Goal: Information Seeking & Learning: Learn about a topic

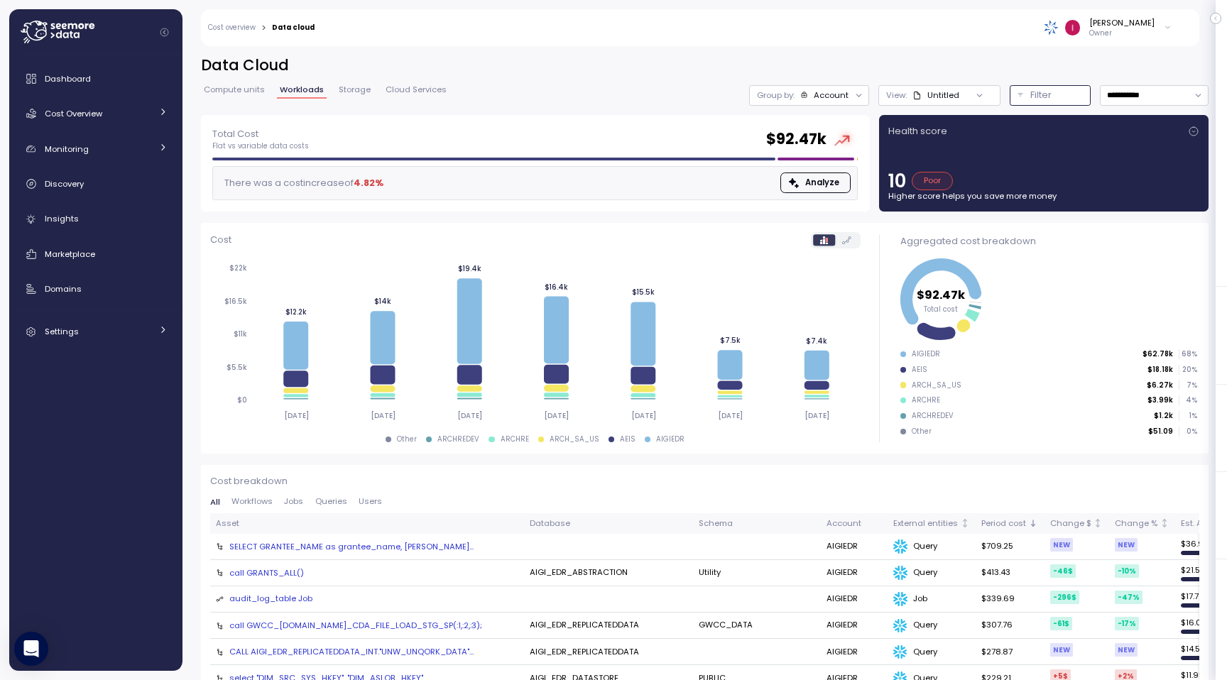
click at [1055, 94] on div "Filter" at bounding box center [1056, 95] width 53 height 14
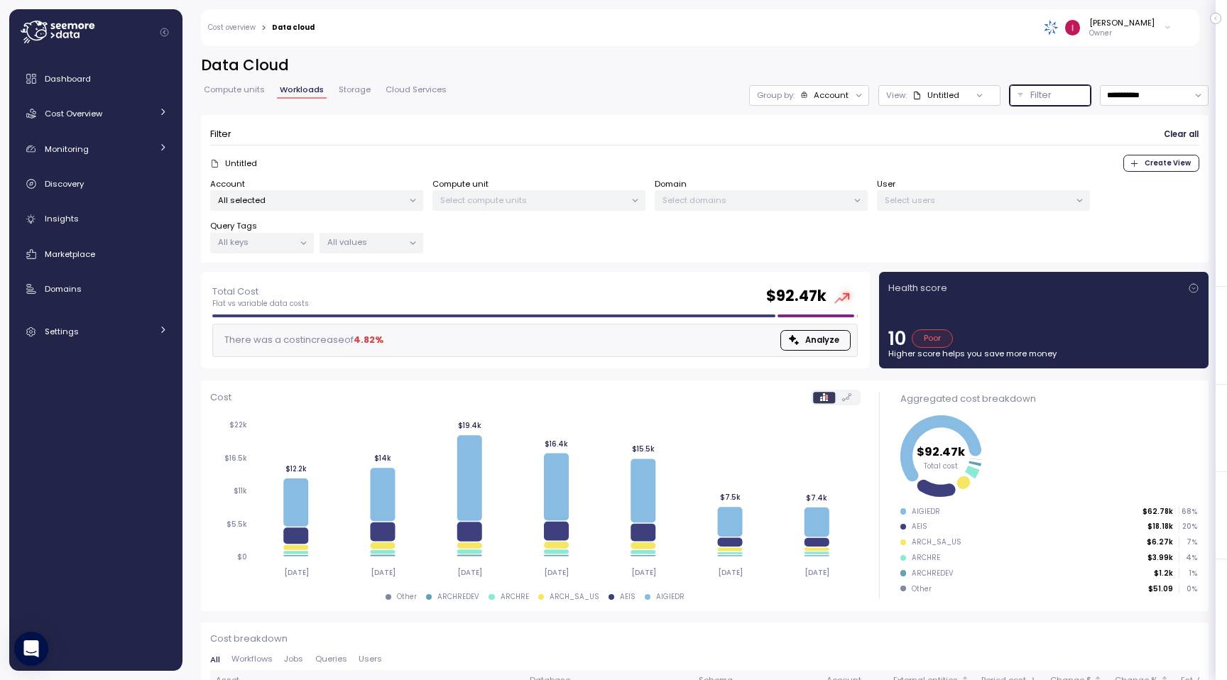
click at [319, 195] on p "All selected" at bounding box center [310, 200] width 185 height 11
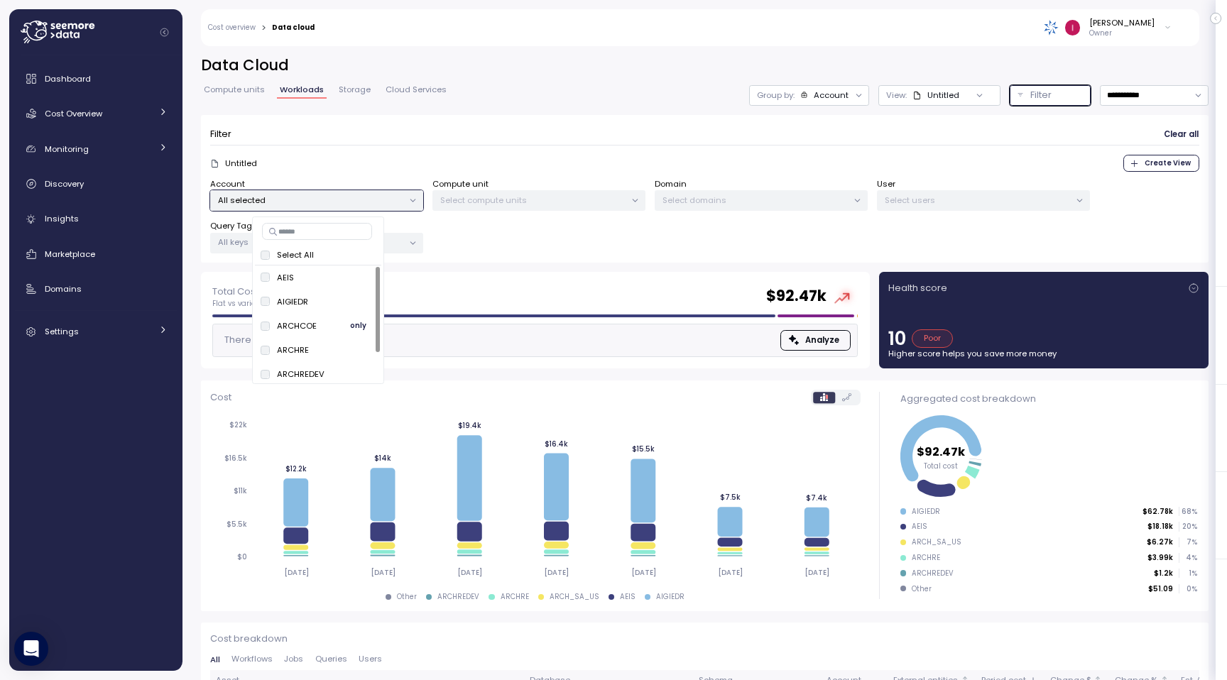
click at [352, 326] on span "only" at bounding box center [358, 326] width 16 height 16
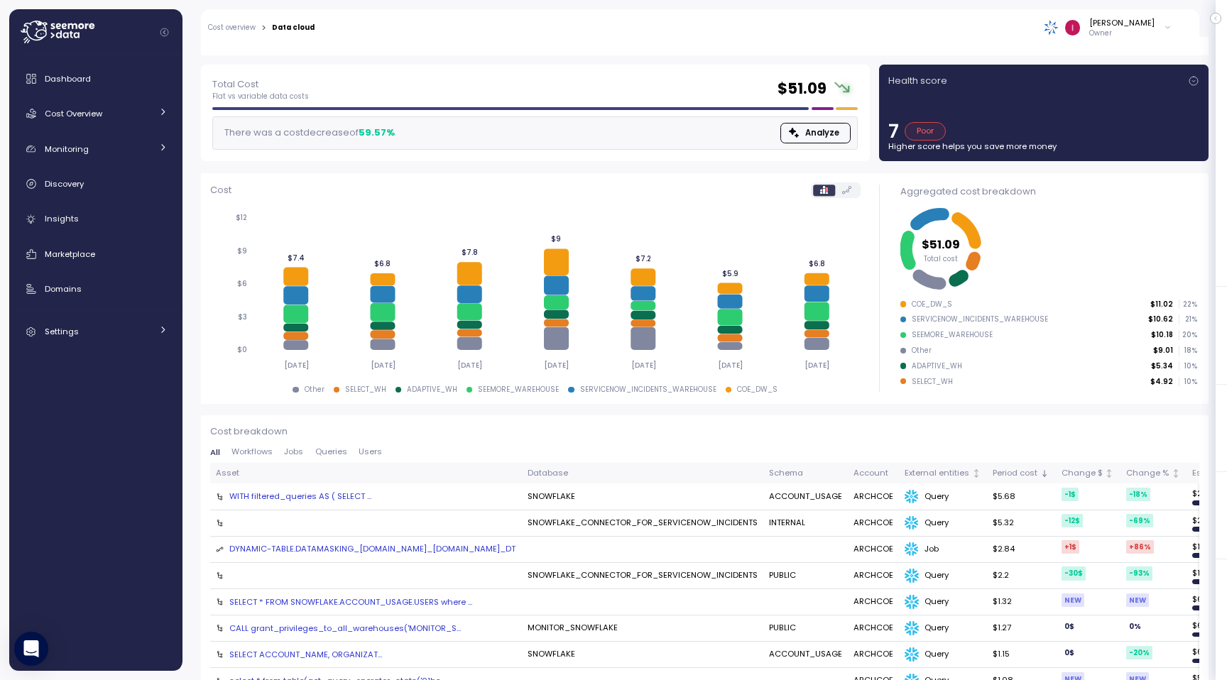
scroll to position [208, 0]
click at [291, 451] on span "Jobs" at bounding box center [293, 451] width 19 height 8
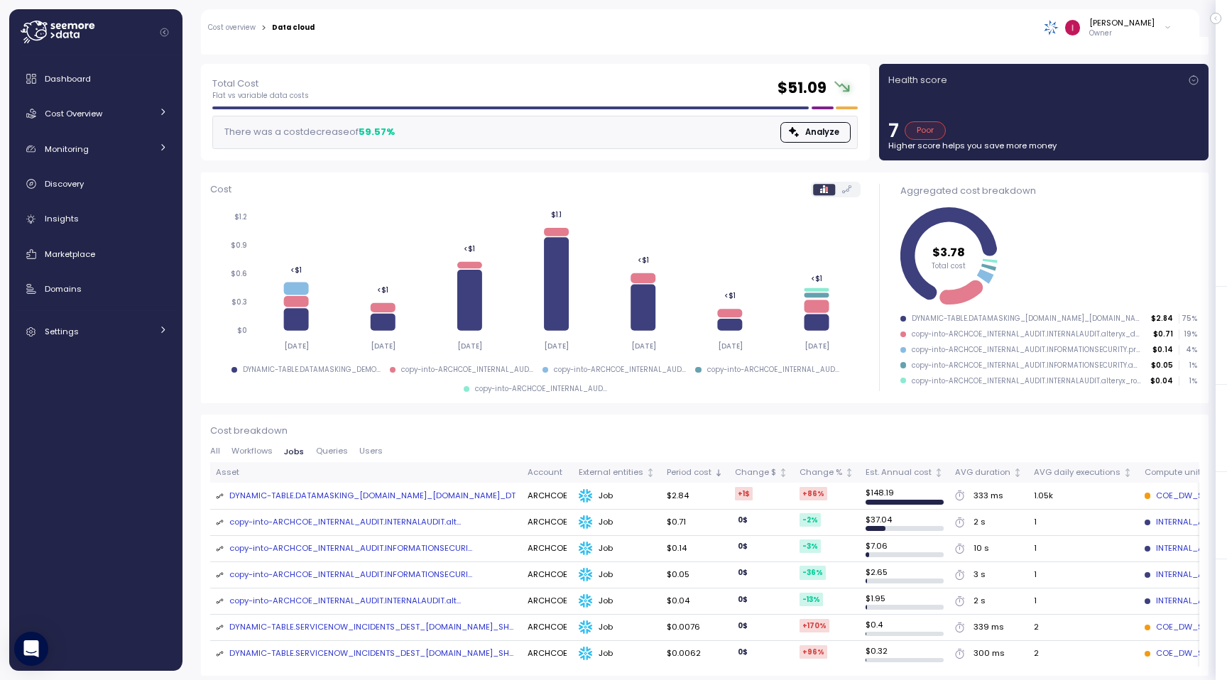
scroll to position [224, 0]
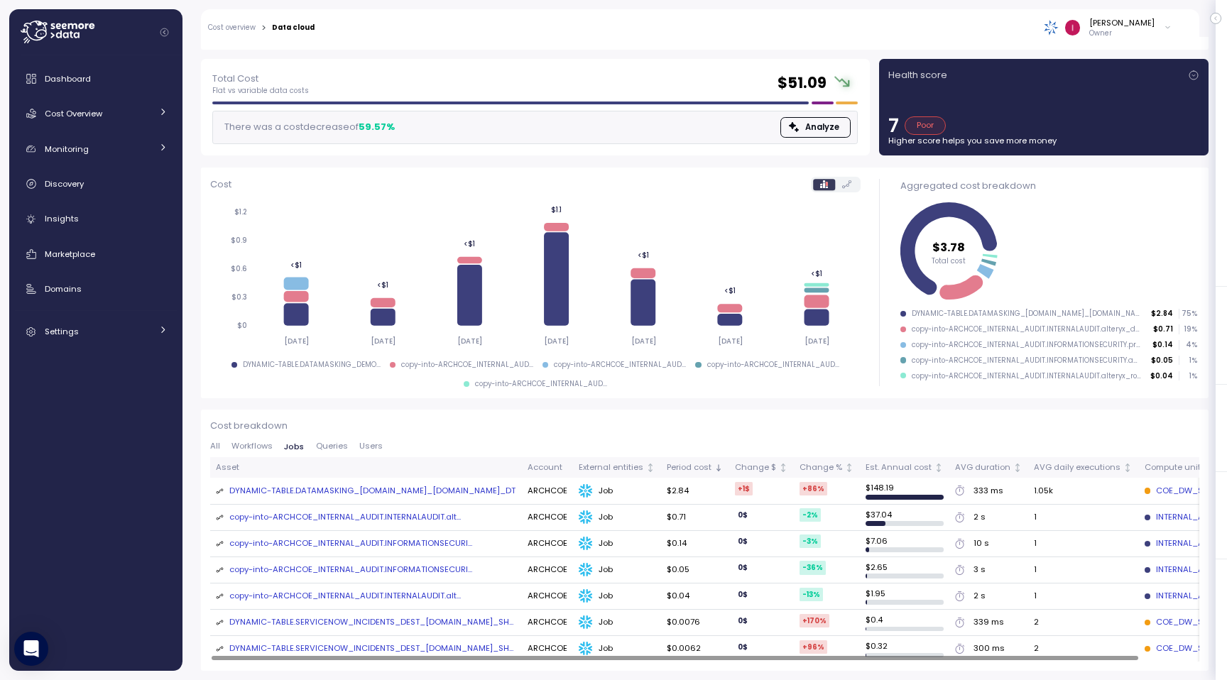
click at [373, 442] on span "Users" at bounding box center [370, 446] width 23 height 8
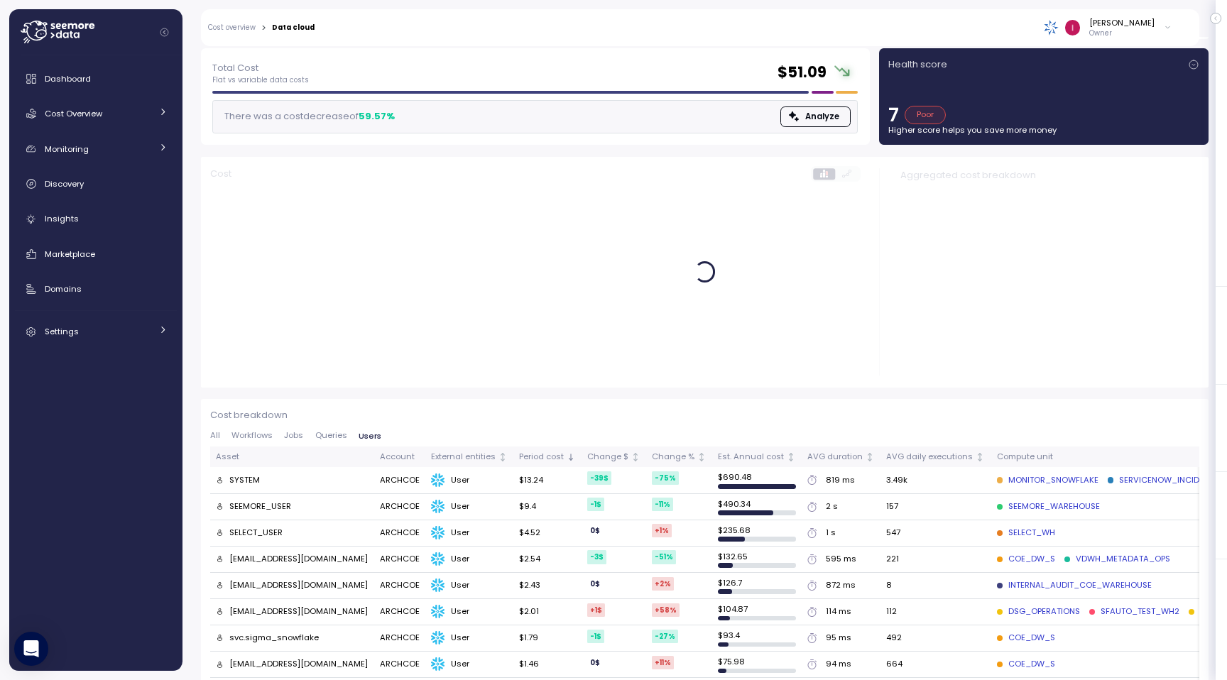
scroll to position [0, 0]
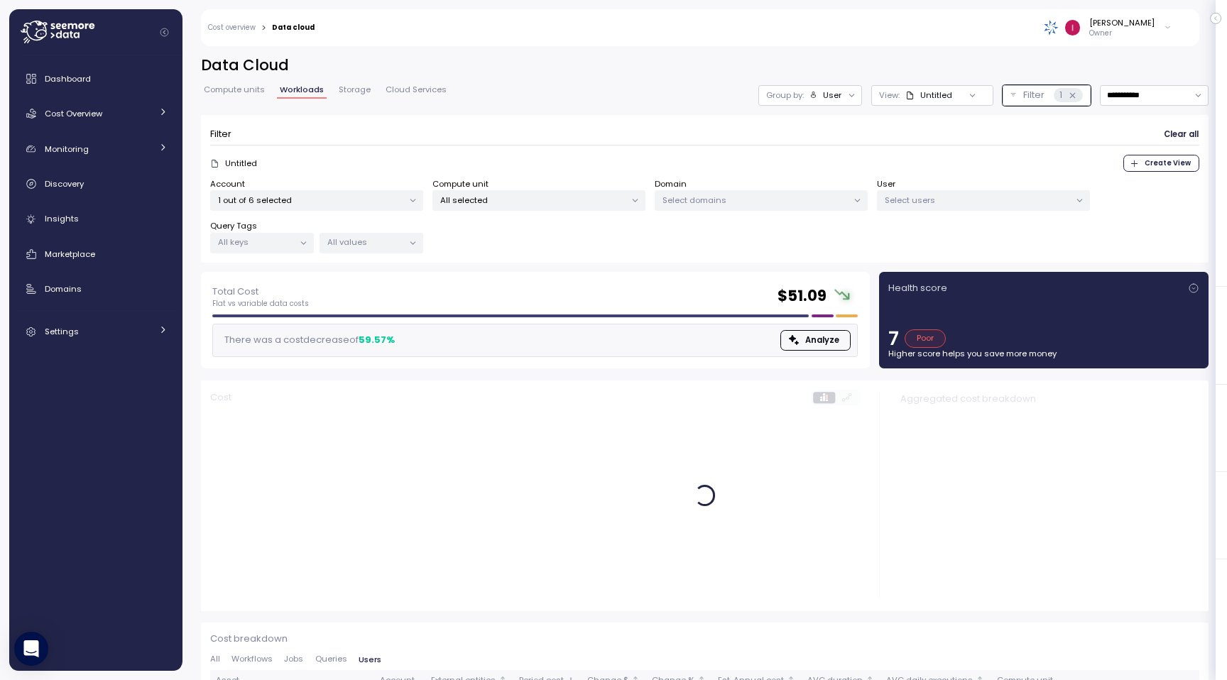
click at [944, 206] on div "Select users" at bounding box center [983, 200] width 213 height 21
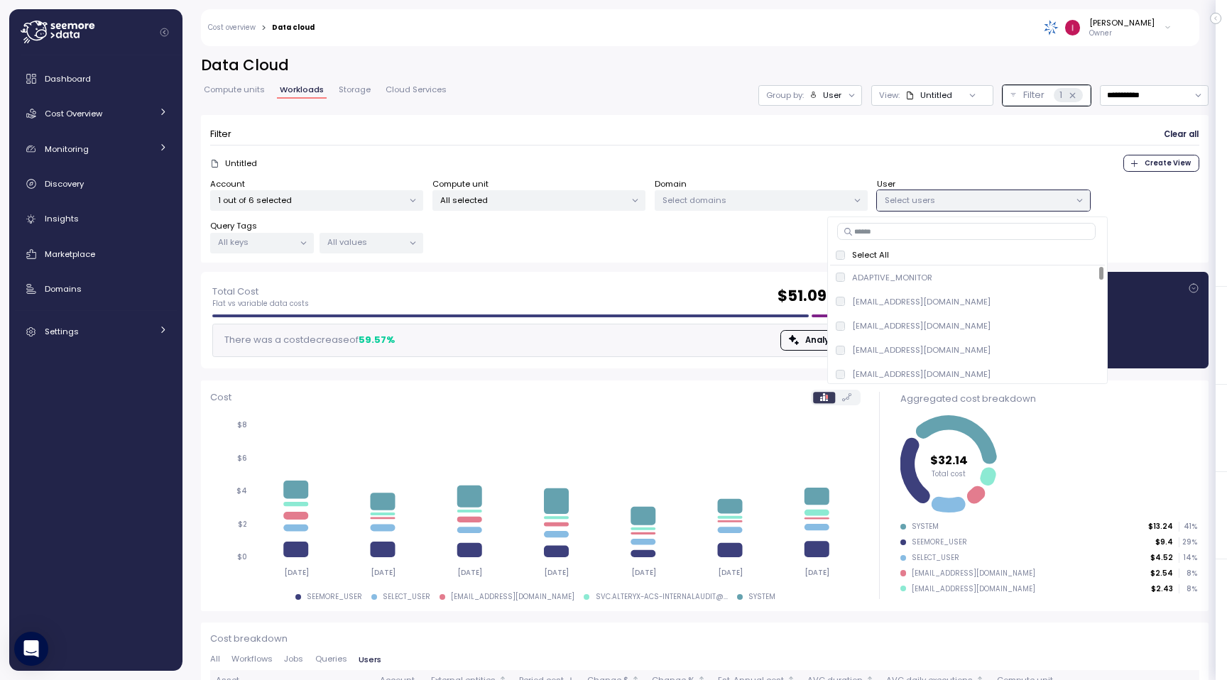
click at [927, 235] on input at bounding box center [966, 231] width 258 height 17
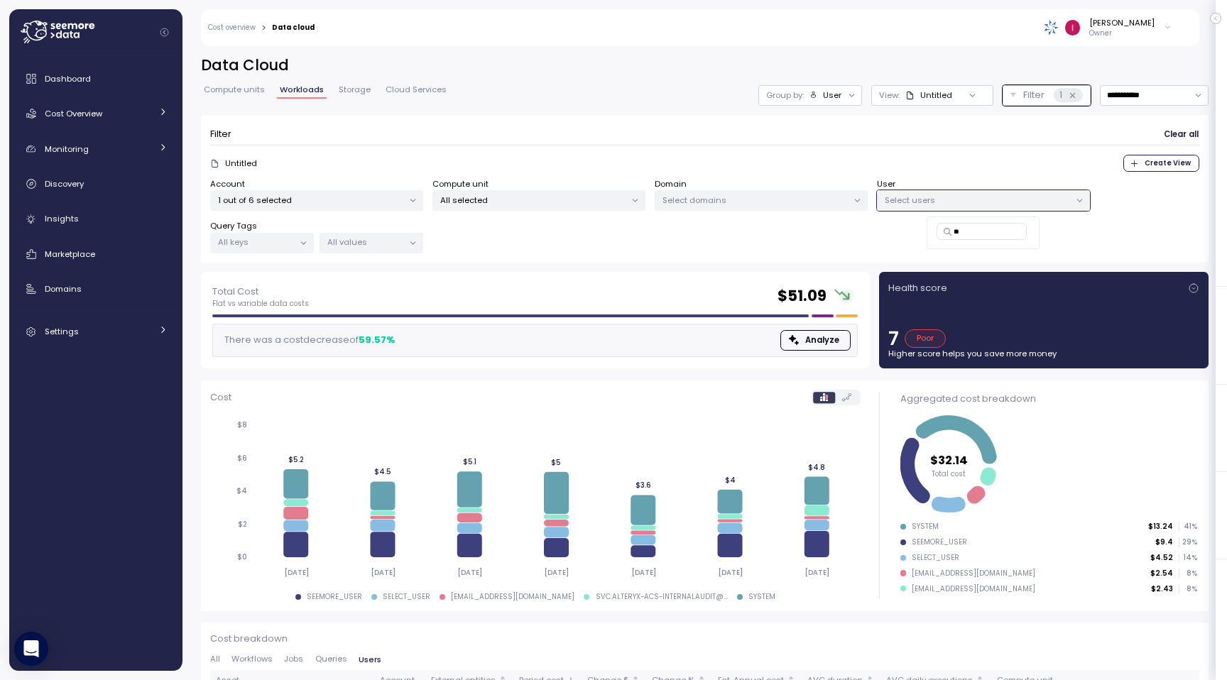
type input "*"
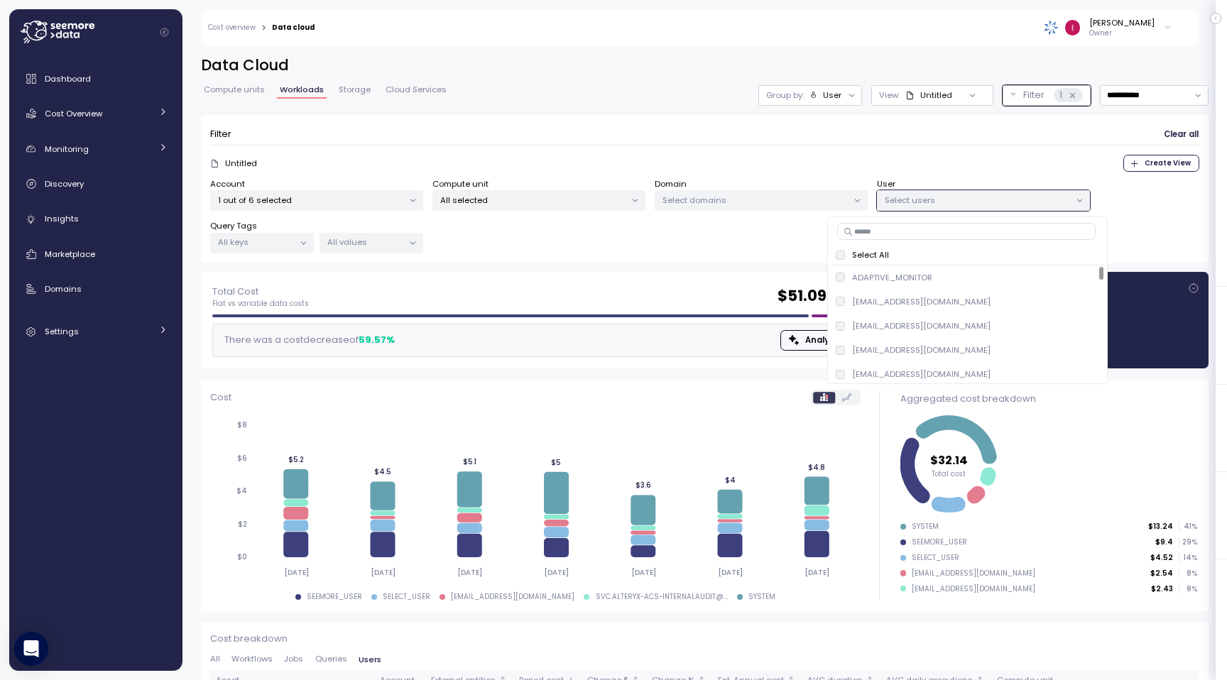
click at [675, 359] on div "Total Cost Flat vs variable data costs $ 51.09 There was a cost decrease of 59.…" at bounding box center [535, 320] width 669 height 97
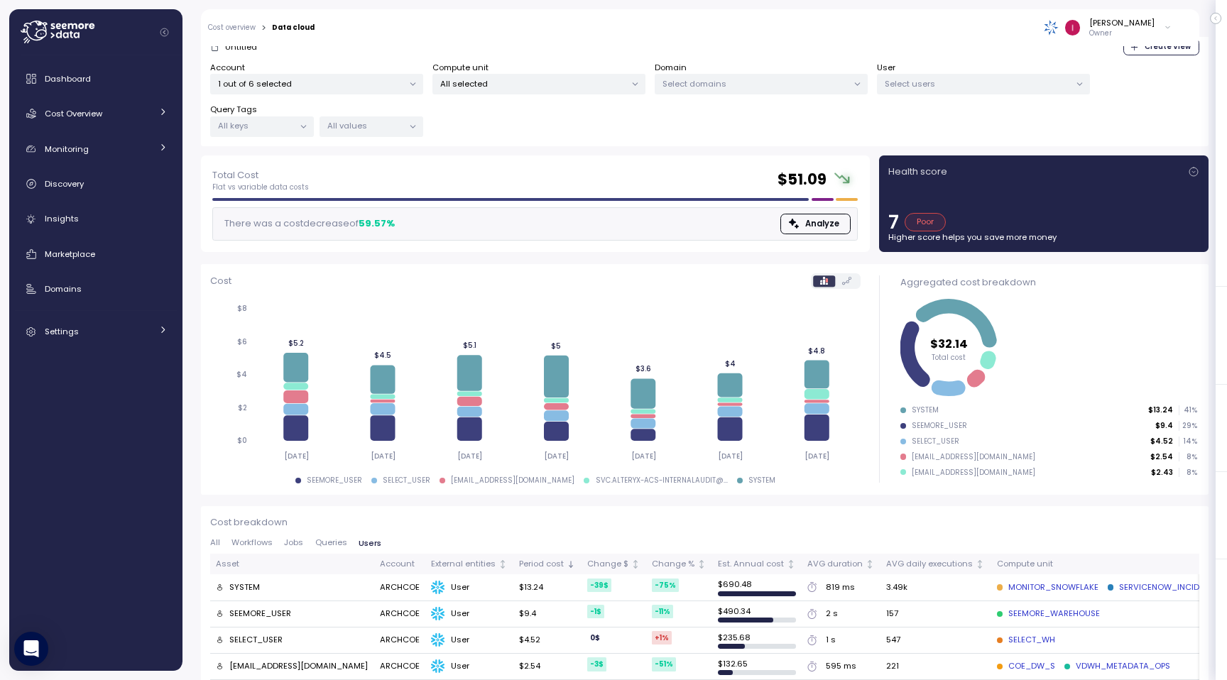
scroll to position [102, 0]
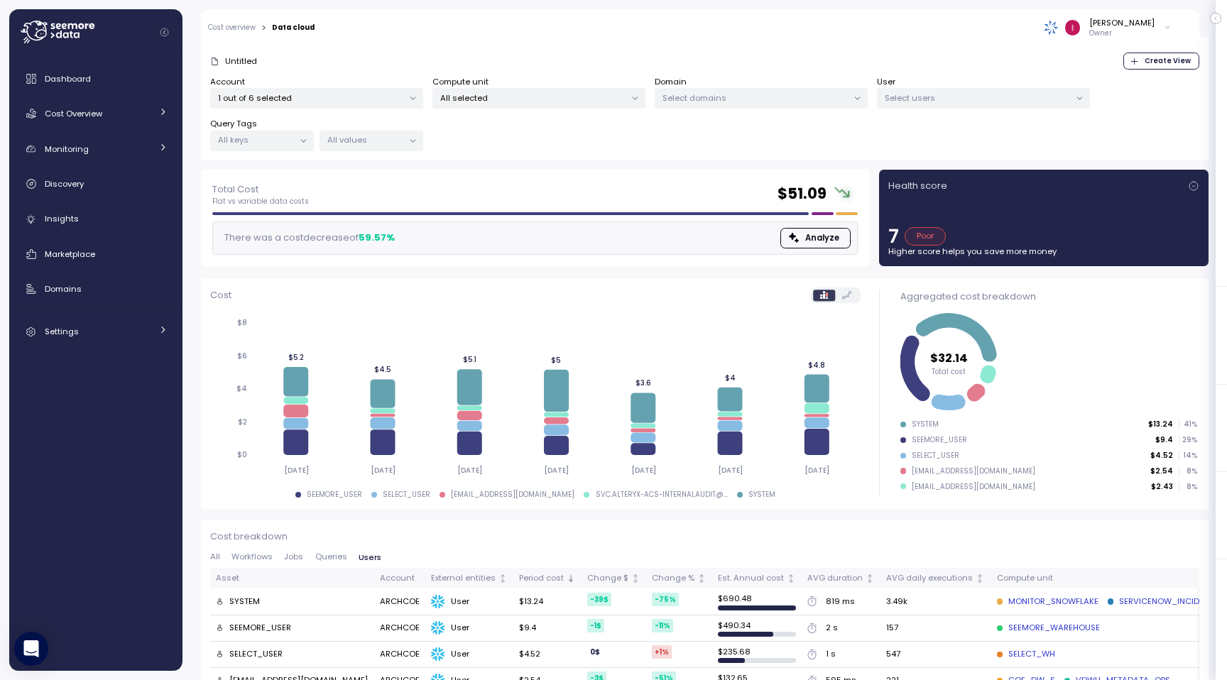
click at [991, 100] on p "Select users" at bounding box center [977, 97] width 185 height 11
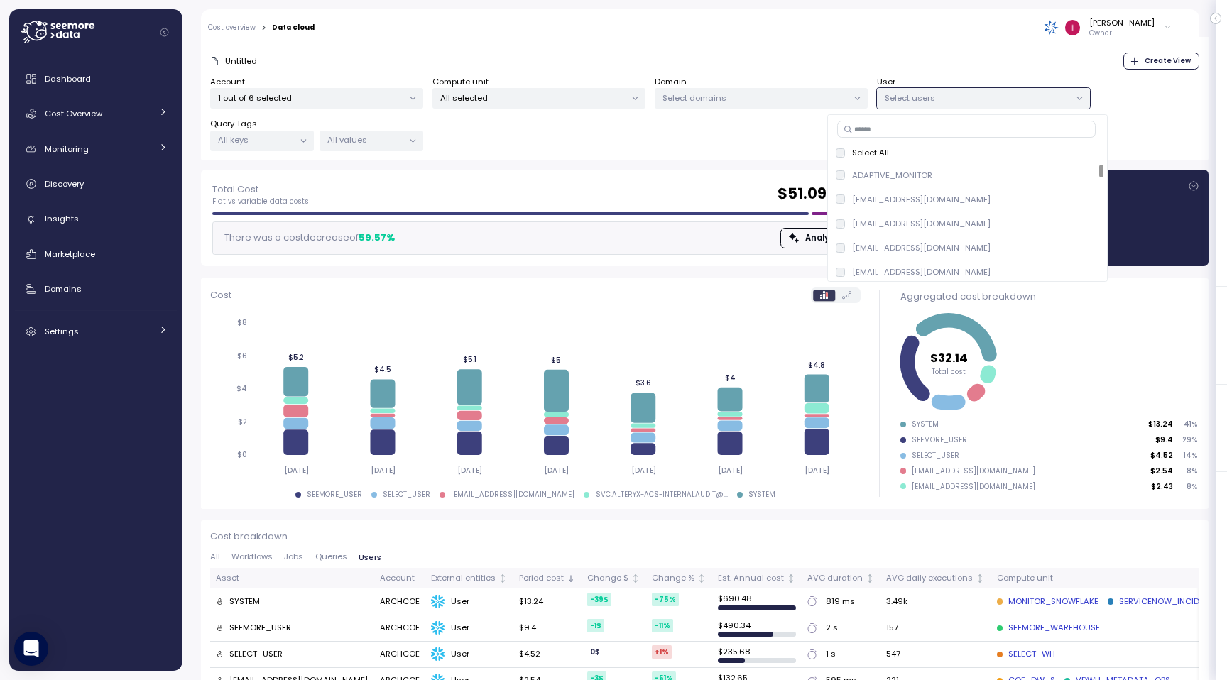
click at [961, 136] on input at bounding box center [966, 129] width 258 height 17
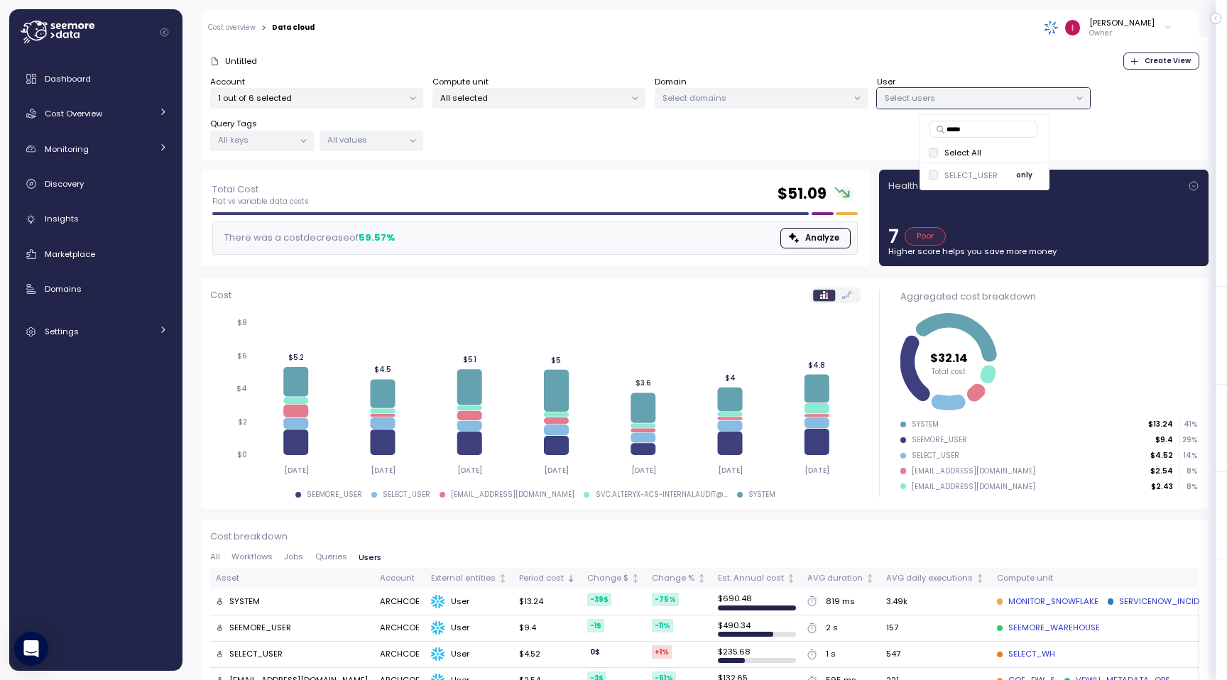
click at [983, 179] on p "SELECT_USER" at bounding box center [970, 175] width 53 height 11
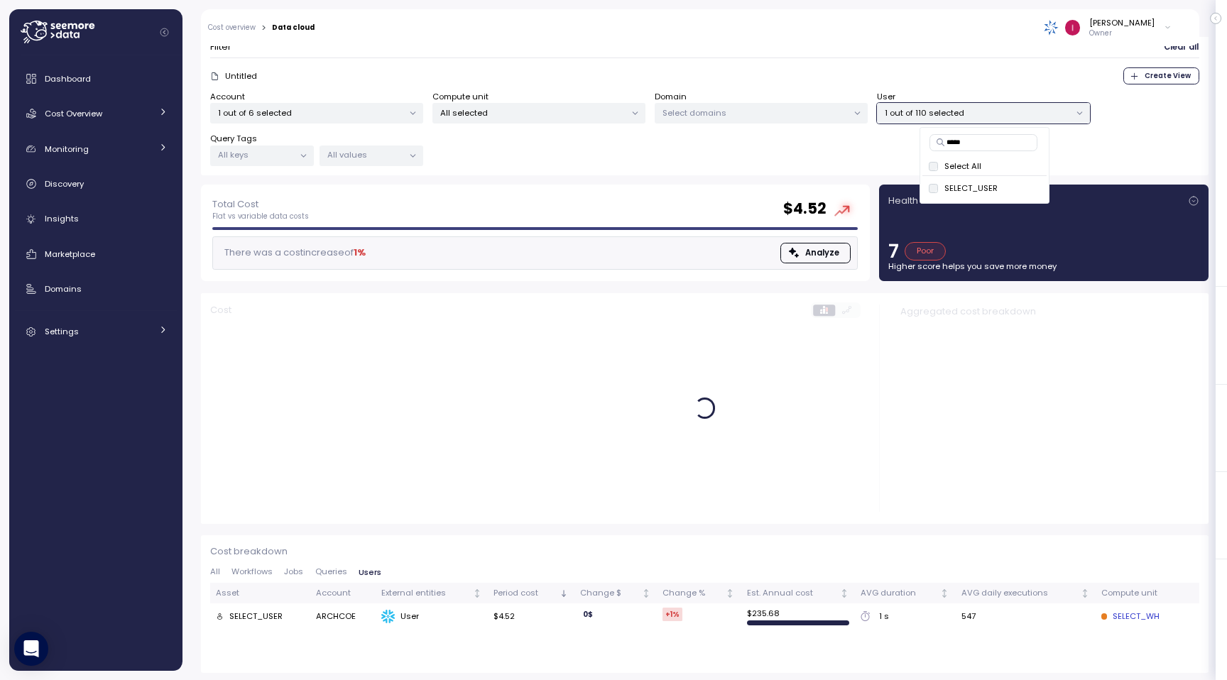
scroll to position [89, 0]
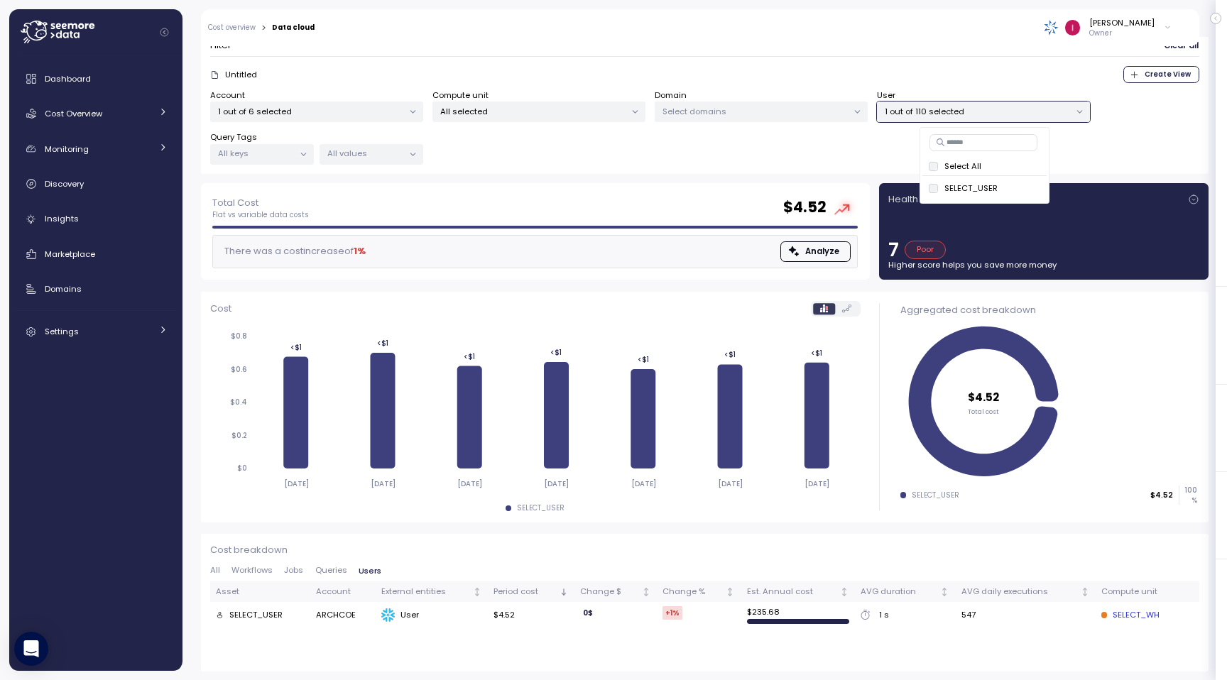
click at [683, 325] on icon "2025-09-01 2025-09-02 2025-09-03 2025-09-04 2025-09-05 2025-09-06 2025-09-07 $0…" at bounding box center [535, 409] width 650 height 175
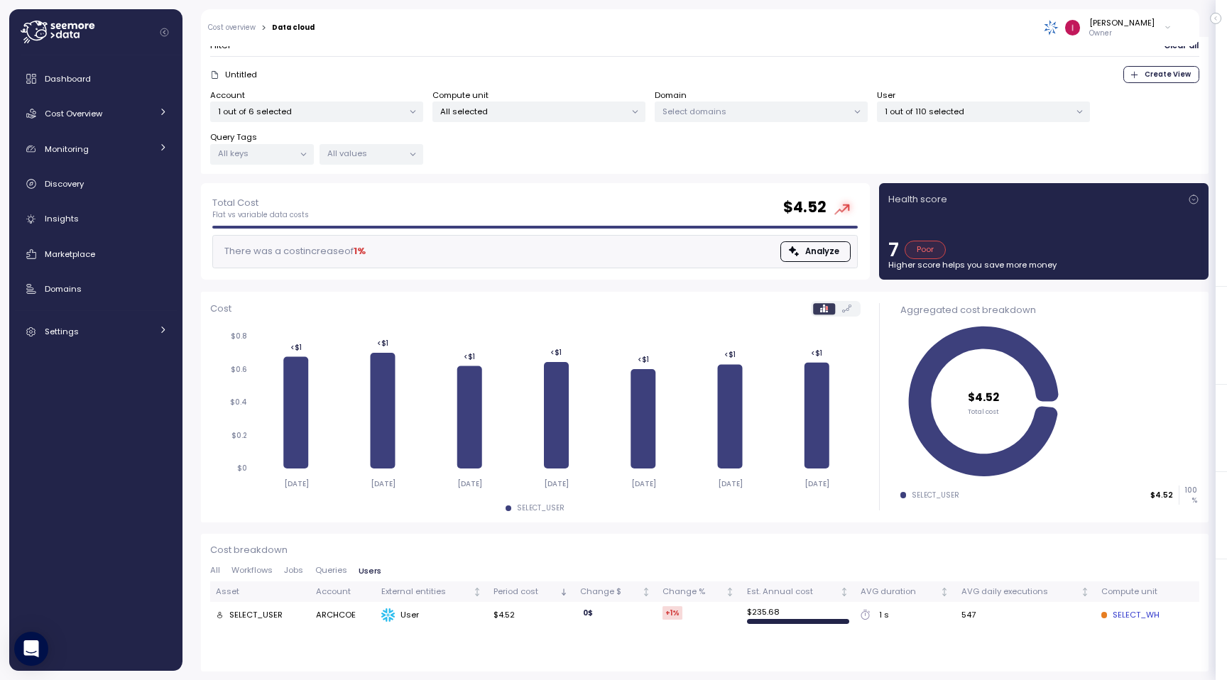
click at [963, 108] on p "1 out of 110 selected" at bounding box center [977, 111] width 185 height 11
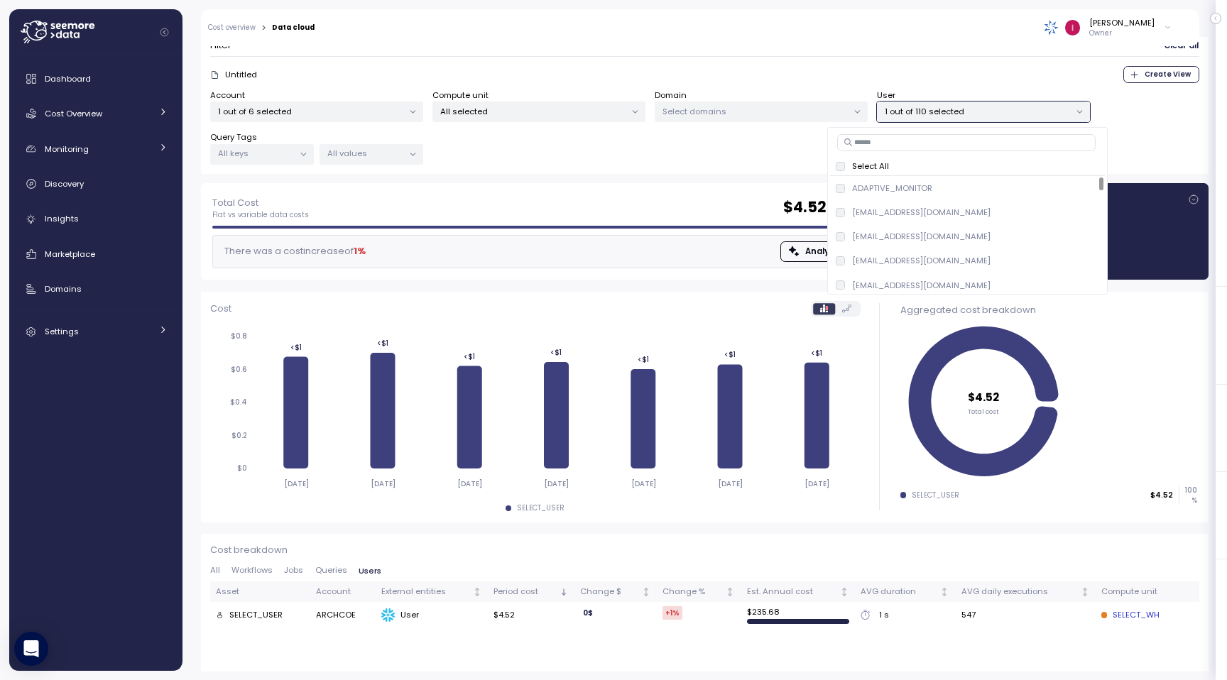
click at [1021, 136] on input at bounding box center [966, 142] width 258 height 17
type input "*****"
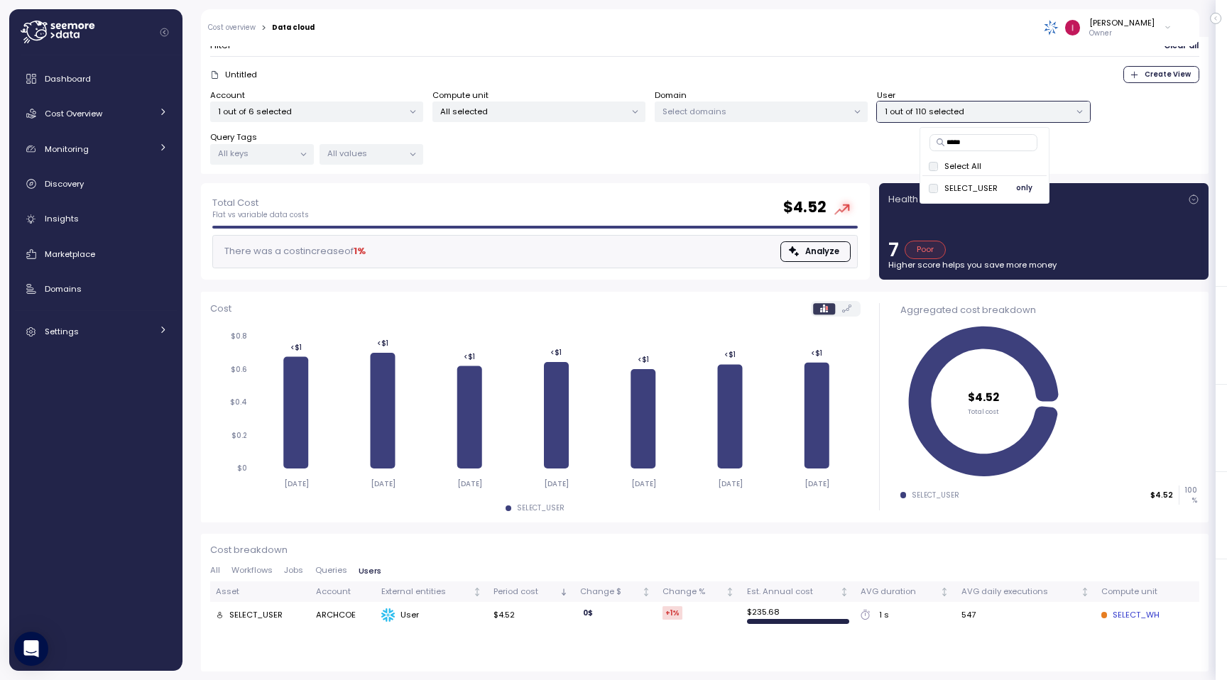
click at [1002, 185] on div "SELECT_USER only" at bounding box center [985, 188] width 113 height 17
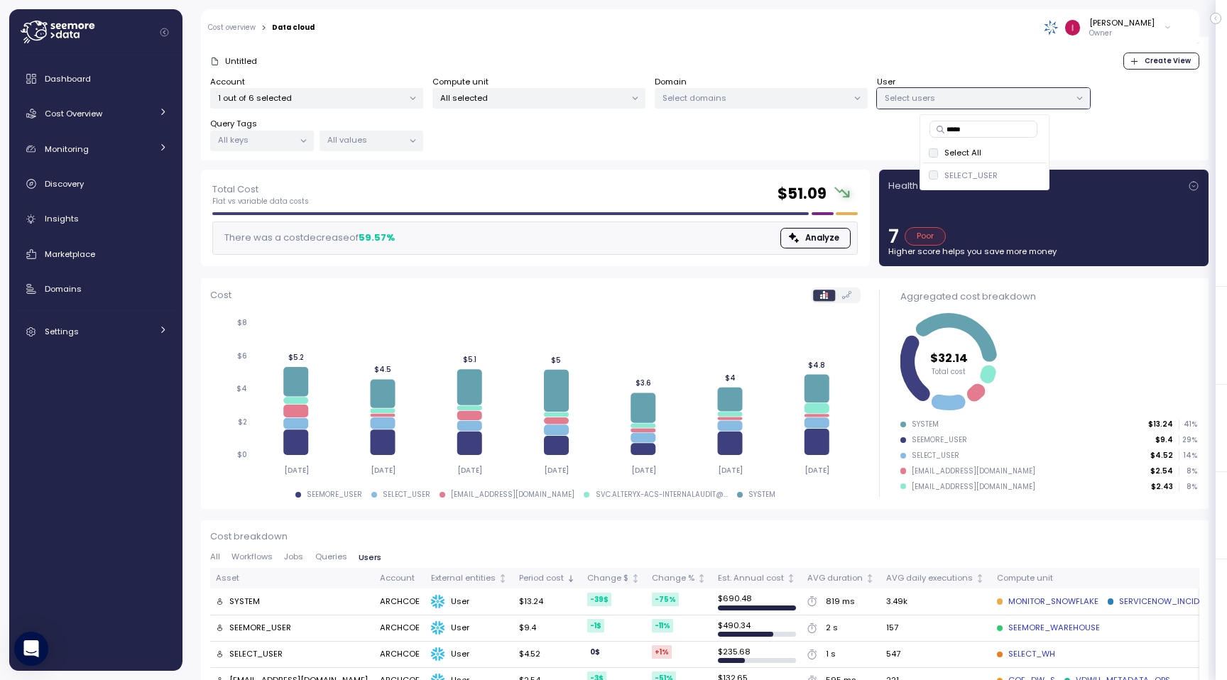
click at [594, 316] on icon "2025-09-01 2025-09-02 2025-09-03 2025-09-04 2025-09-05 2025-09-06 2025-09-07 $0…" at bounding box center [535, 396] width 650 height 175
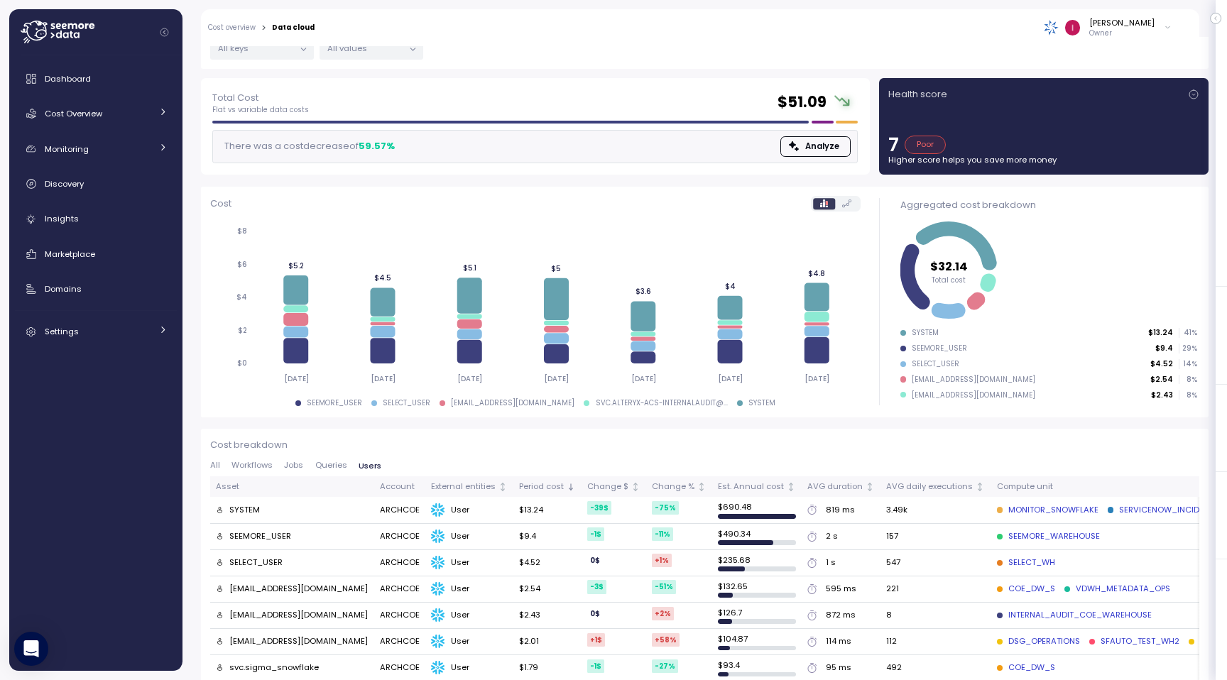
scroll to position [202, 0]
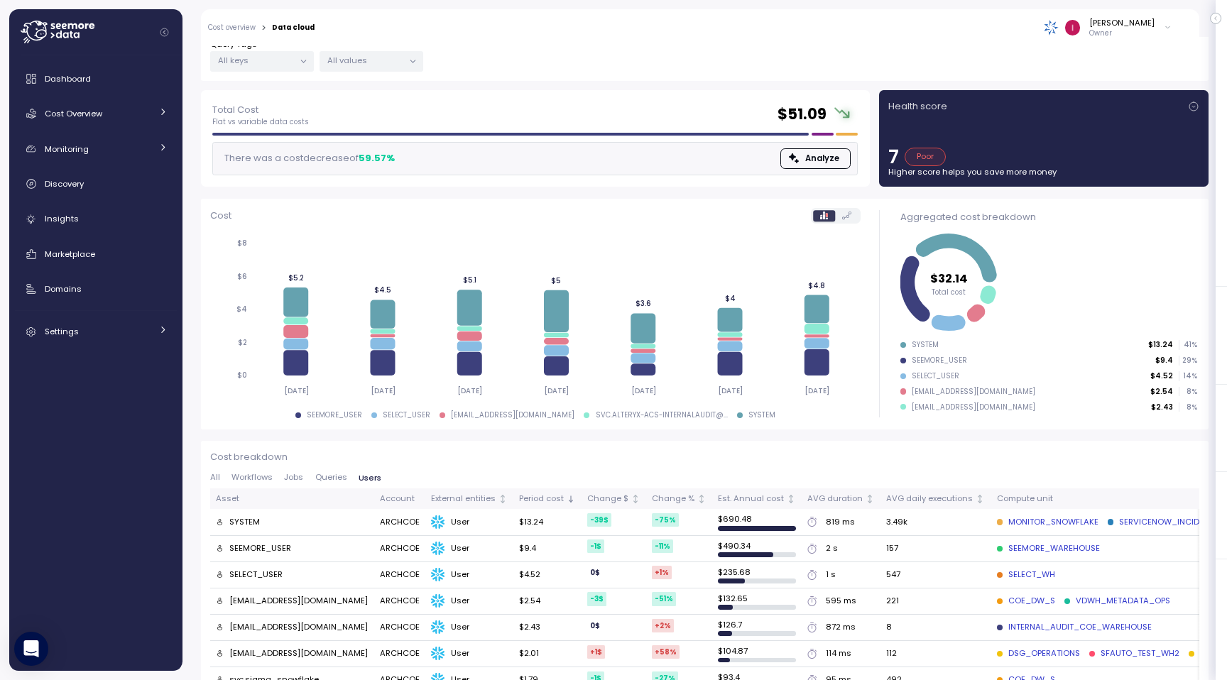
click at [344, 477] on button "Queries" at bounding box center [330, 478] width 43 height 9
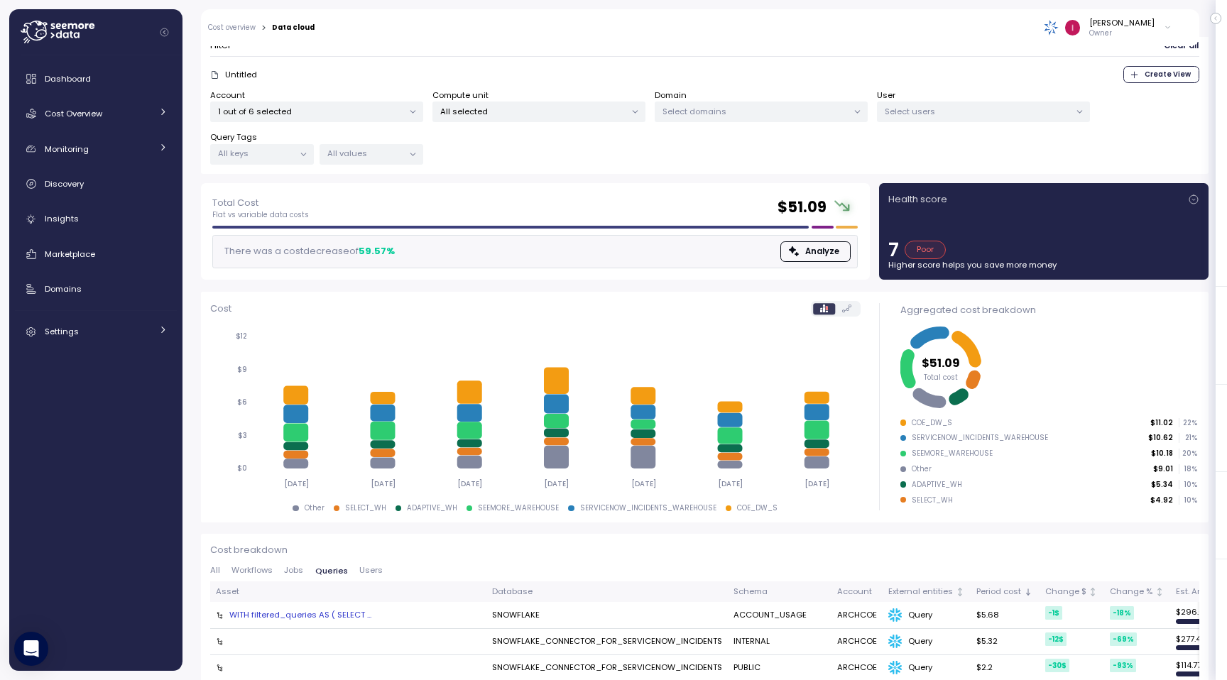
scroll to position [182, 0]
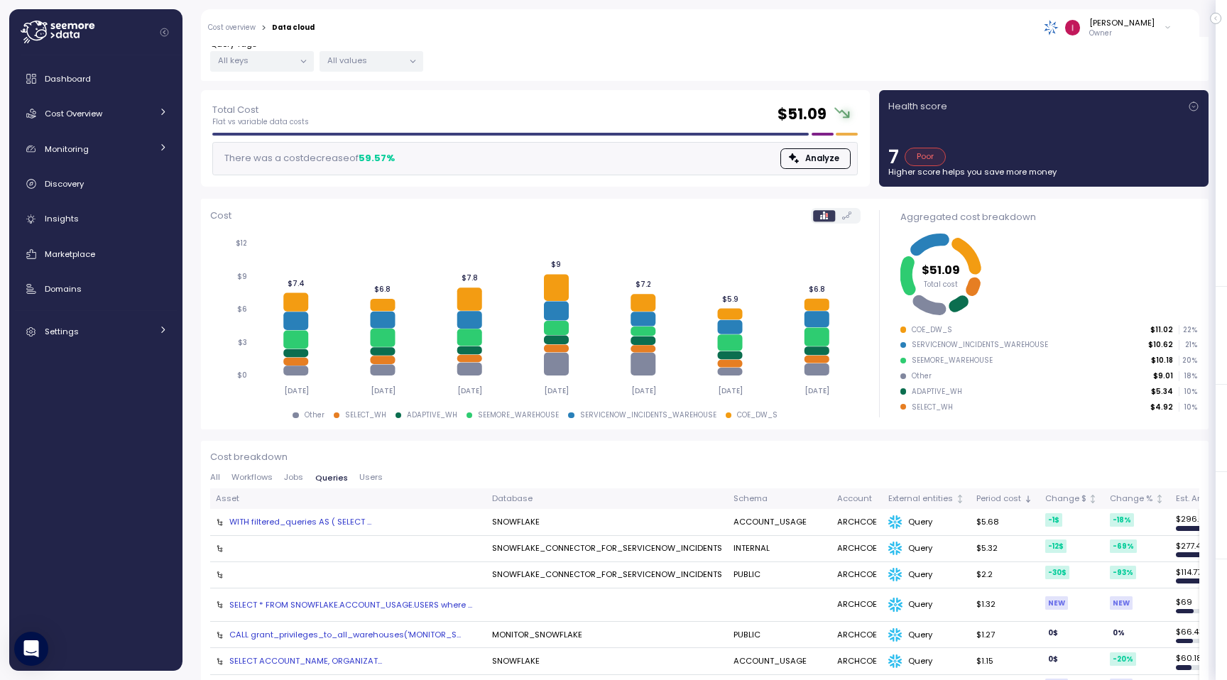
click at [364, 478] on span "Users" at bounding box center [370, 478] width 23 height 8
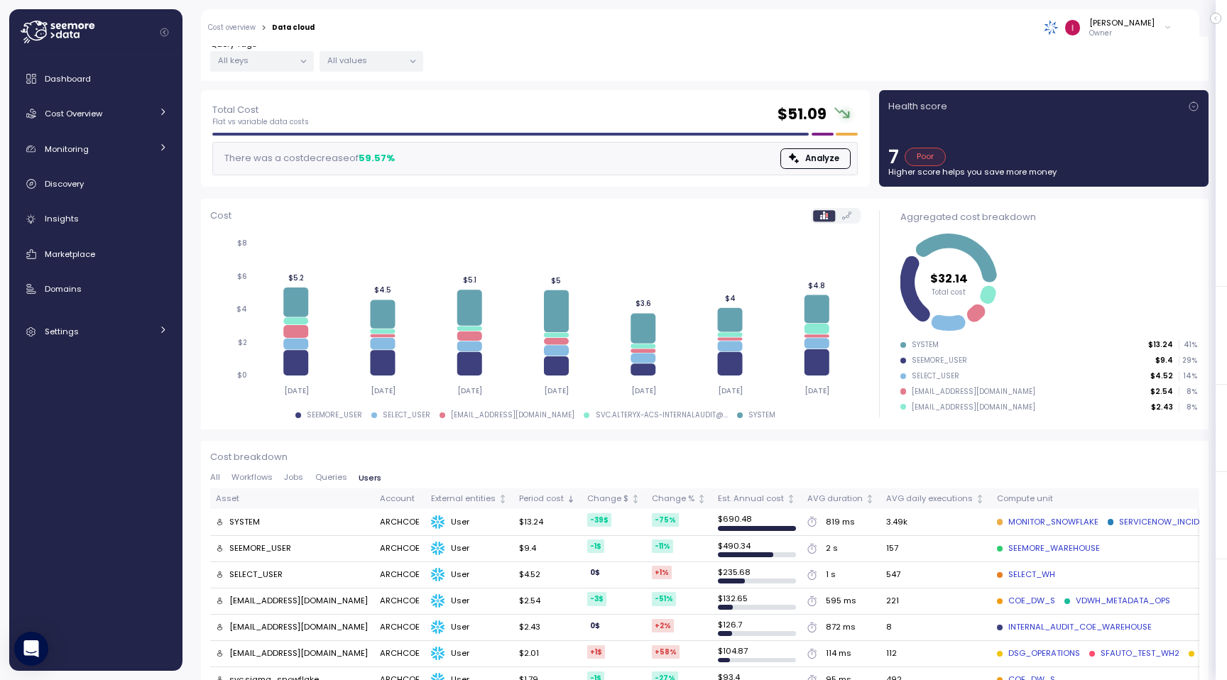
click at [297, 481] on span "Jobs" at bounding box center [293, 478] width 19 height 8
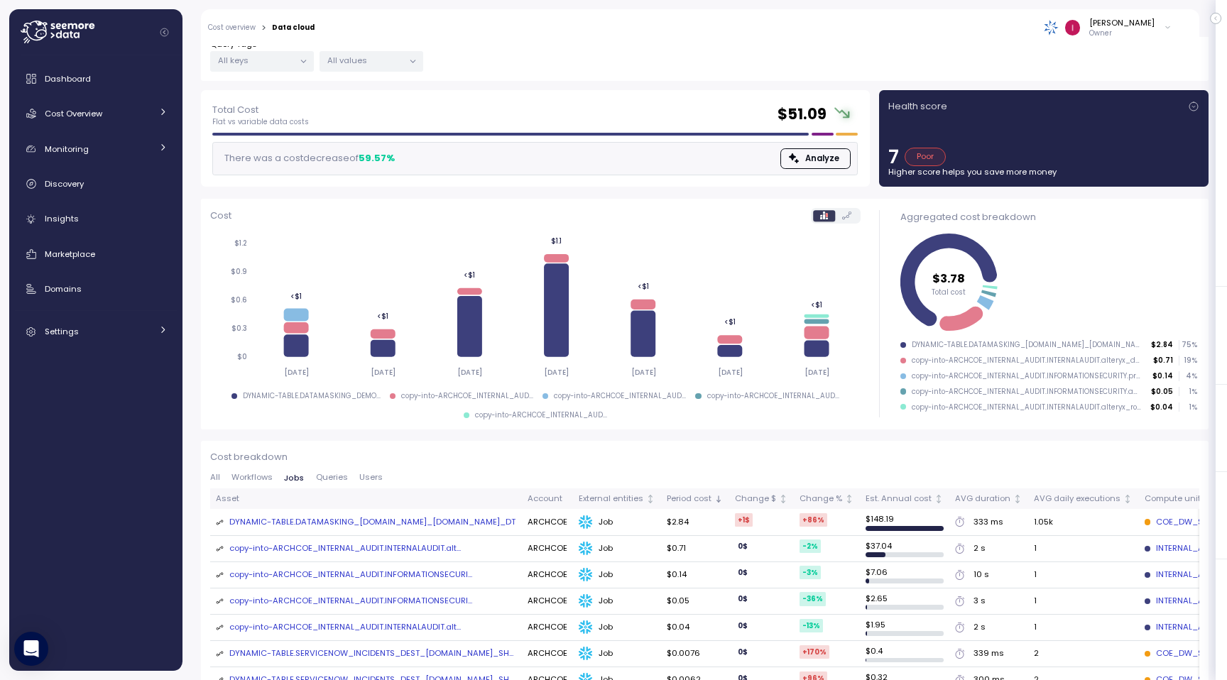
click at [358, 472] on div "Cost breakdown All Workflows Jobs Queries Users Asset Account External entities…" at bounding box center [704, 571] width 989 height 243
click at [372, 480] on span "Users" at bounding box center [370, 478] width 23 height 8
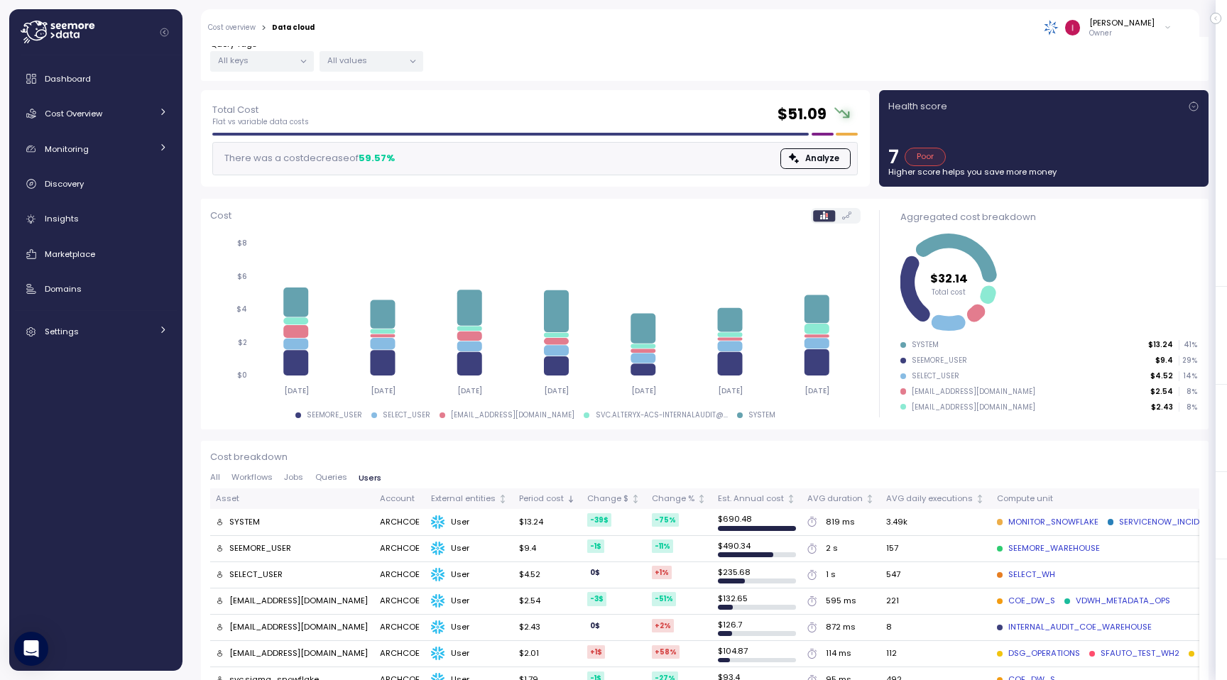
click at [334, 479] on span "Queries" at bounding box center [331, 478] width 32 height 8
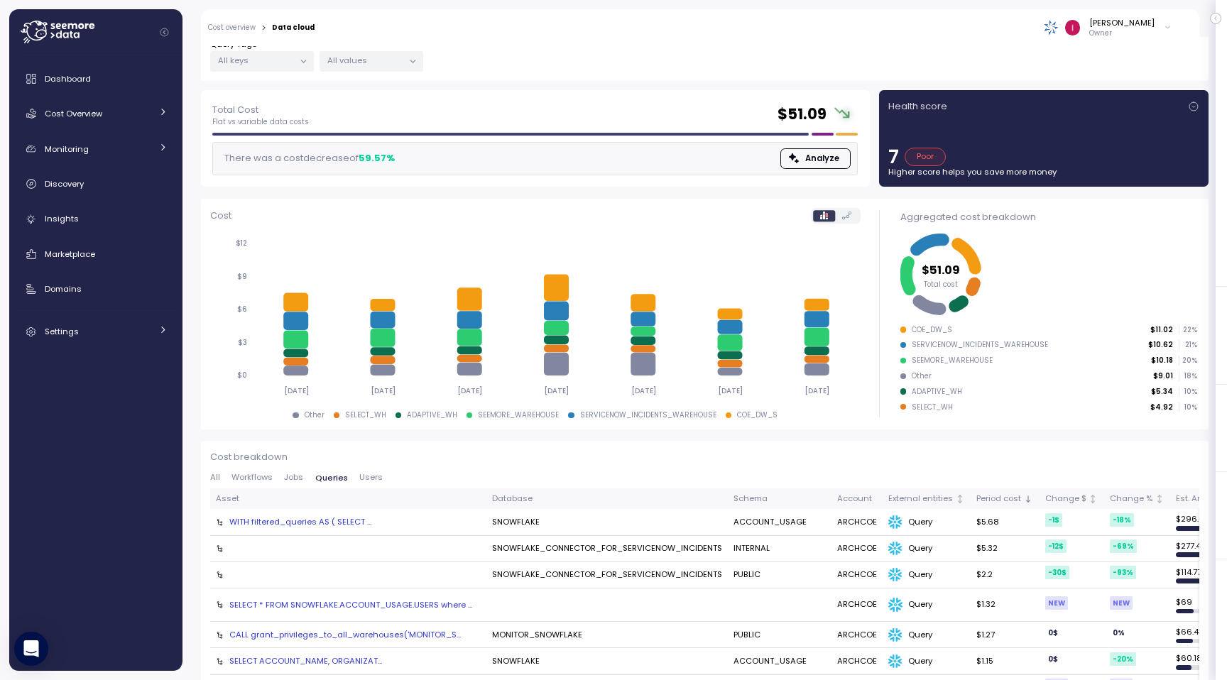
click at [299, 476] on span "Jobs" at bounding box center [293, 478] width 19 height 8
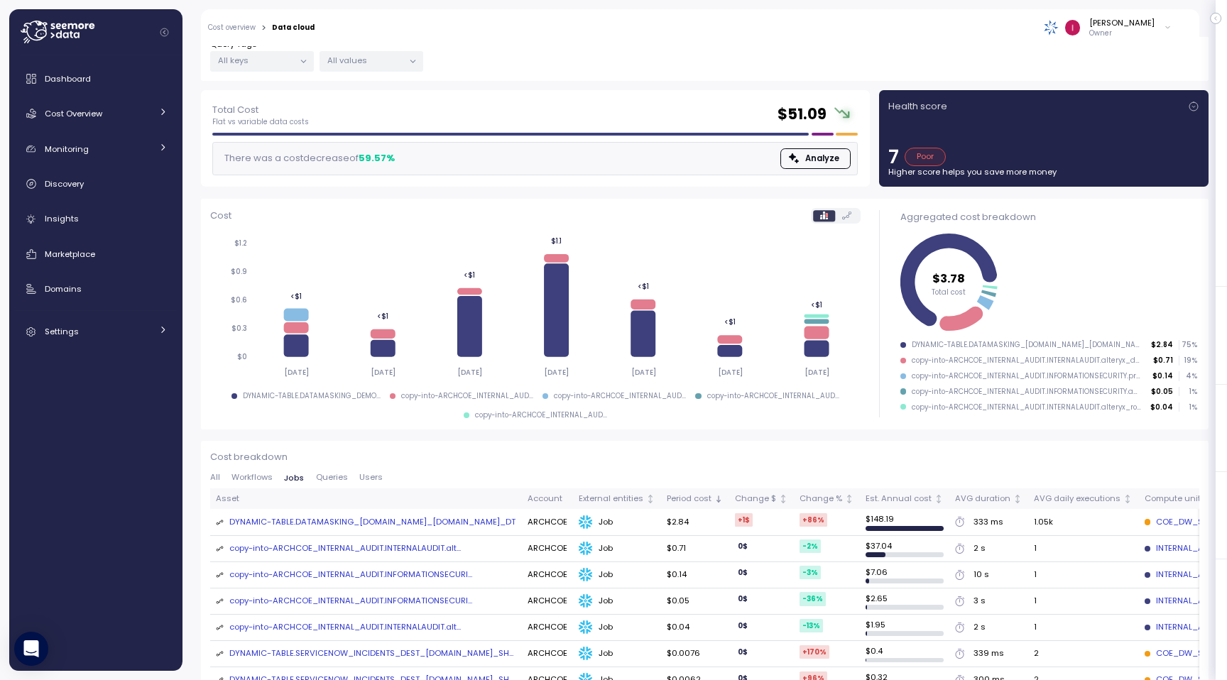
click at [313, 476] on button "Queries" at bounding box center [331, 478] width 43 height 9
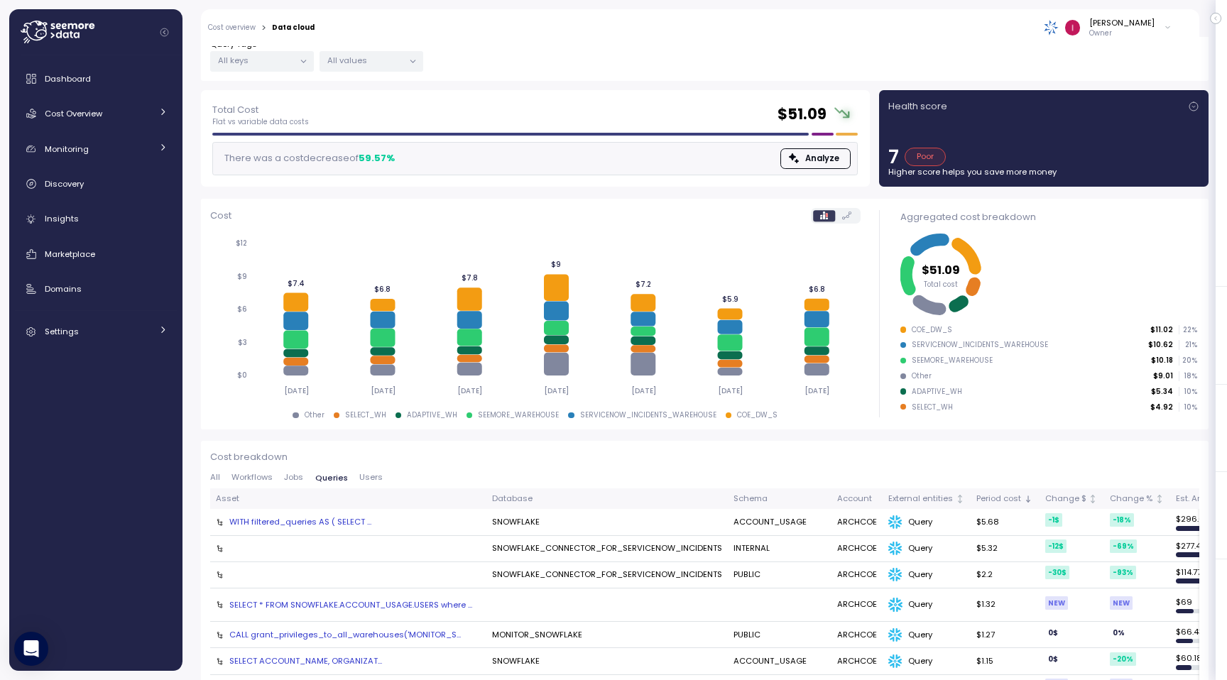
click at [301, 476] on span "Jobs" at bounding box center [293, 478] width 19 height 8
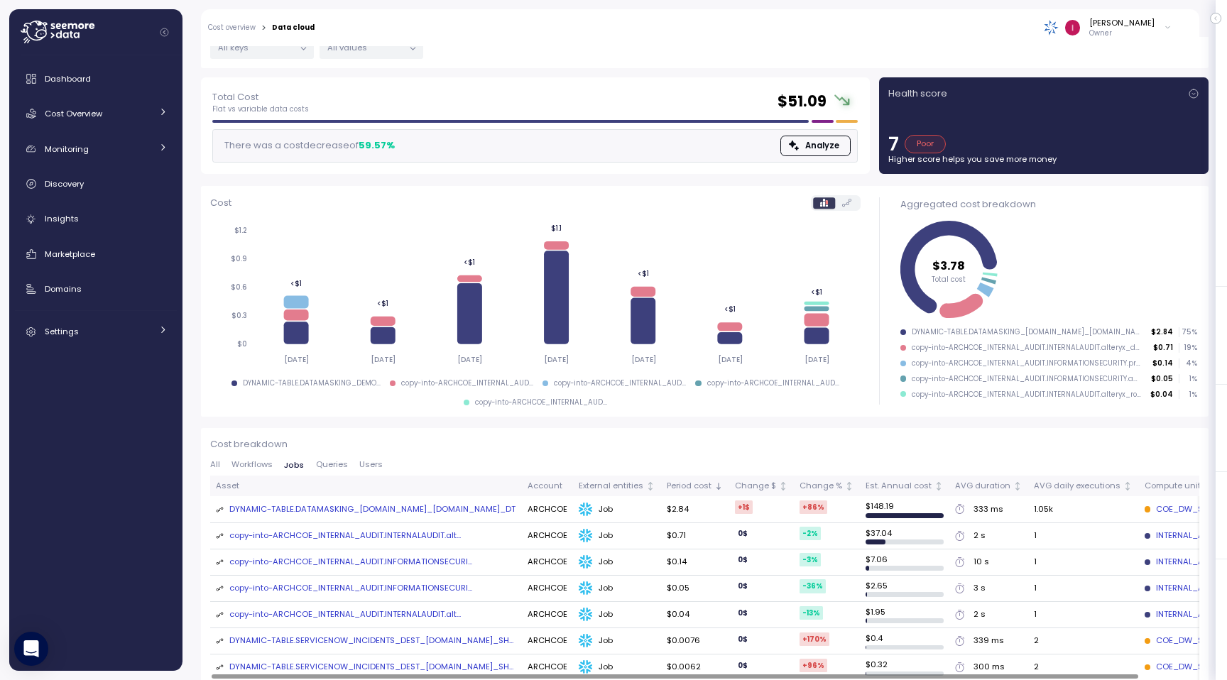
scroll to position [194, 0]
